Goal: Use online tool/utility

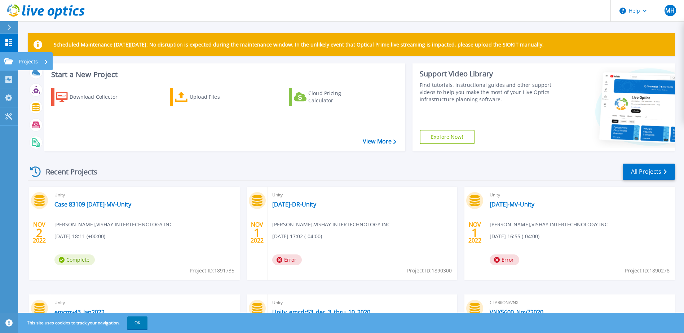
click at [8, 63] on icon at bounding box center [8, 61] width 9 height 6
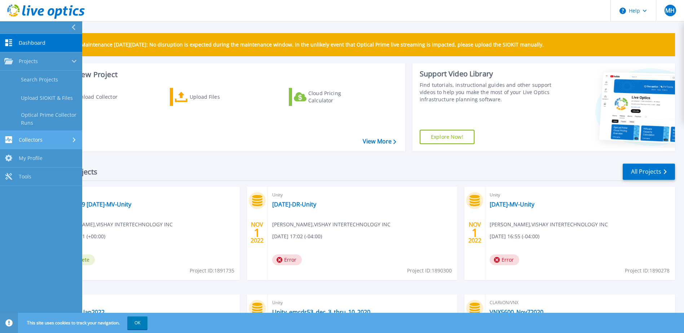
click at [52, 138] on div "Collectors" at bounding box center [41, 139] width 74 height 7
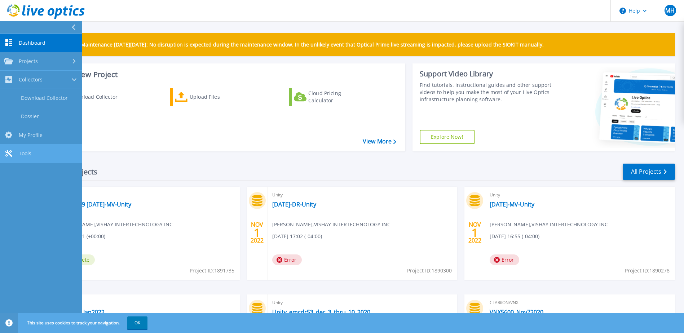
click at [31, 151] on span "Tools" at bounding box center [25, 153] width 13 height 6
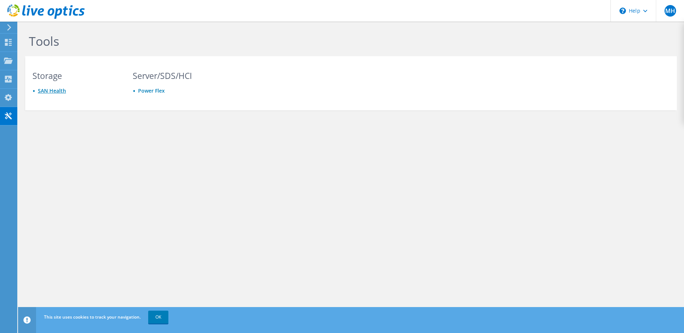
click at [42, 90] on link "SAN Health" at bounding box center [52, 90] width 28 height 7
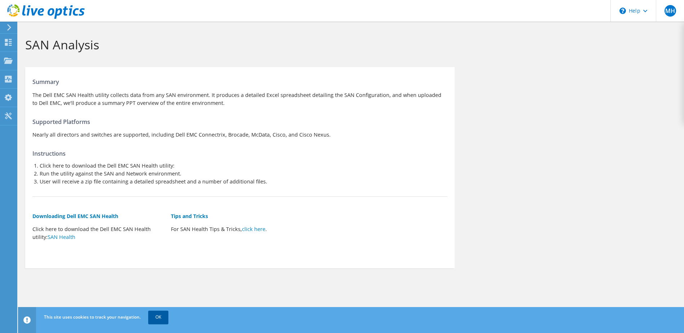
click at [159, 319] on link "OK" at bounding box center [158, 317] width 20 height 13
